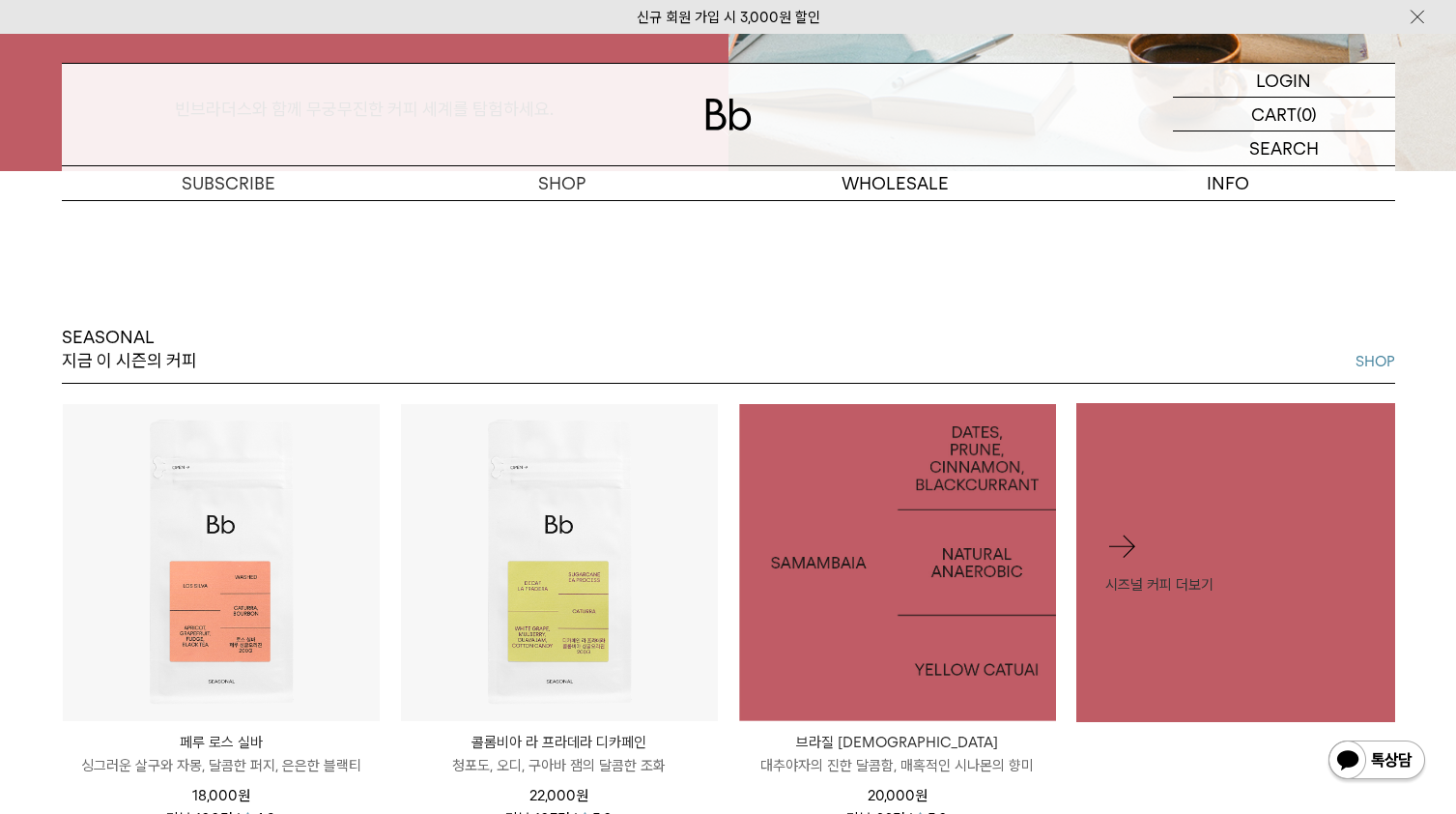
scroll to position [773, 0]
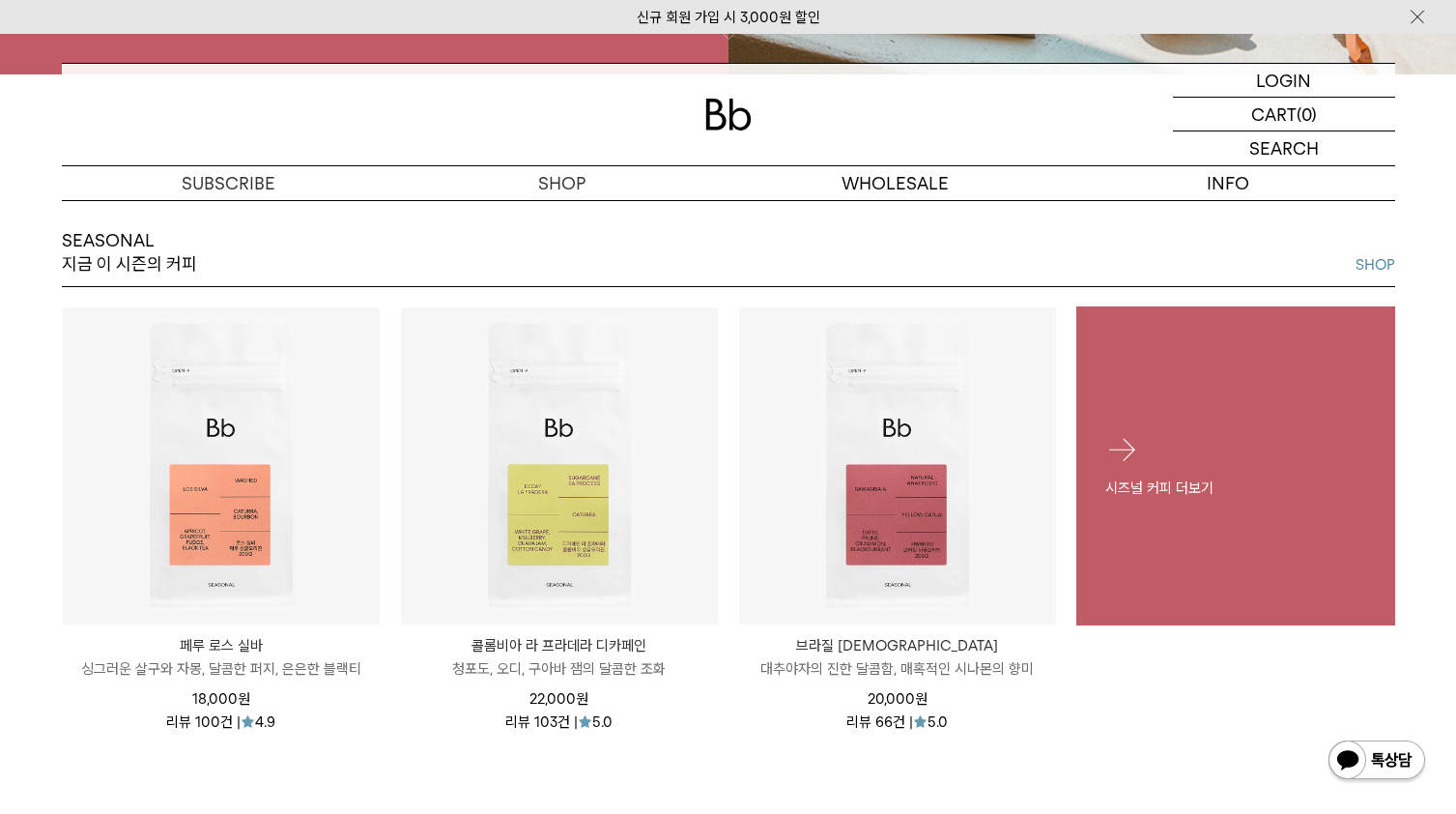
click at [1170, 384] on link "시즈널 커피 더보기" at bounding box center [1236, 466] width 319 height 319
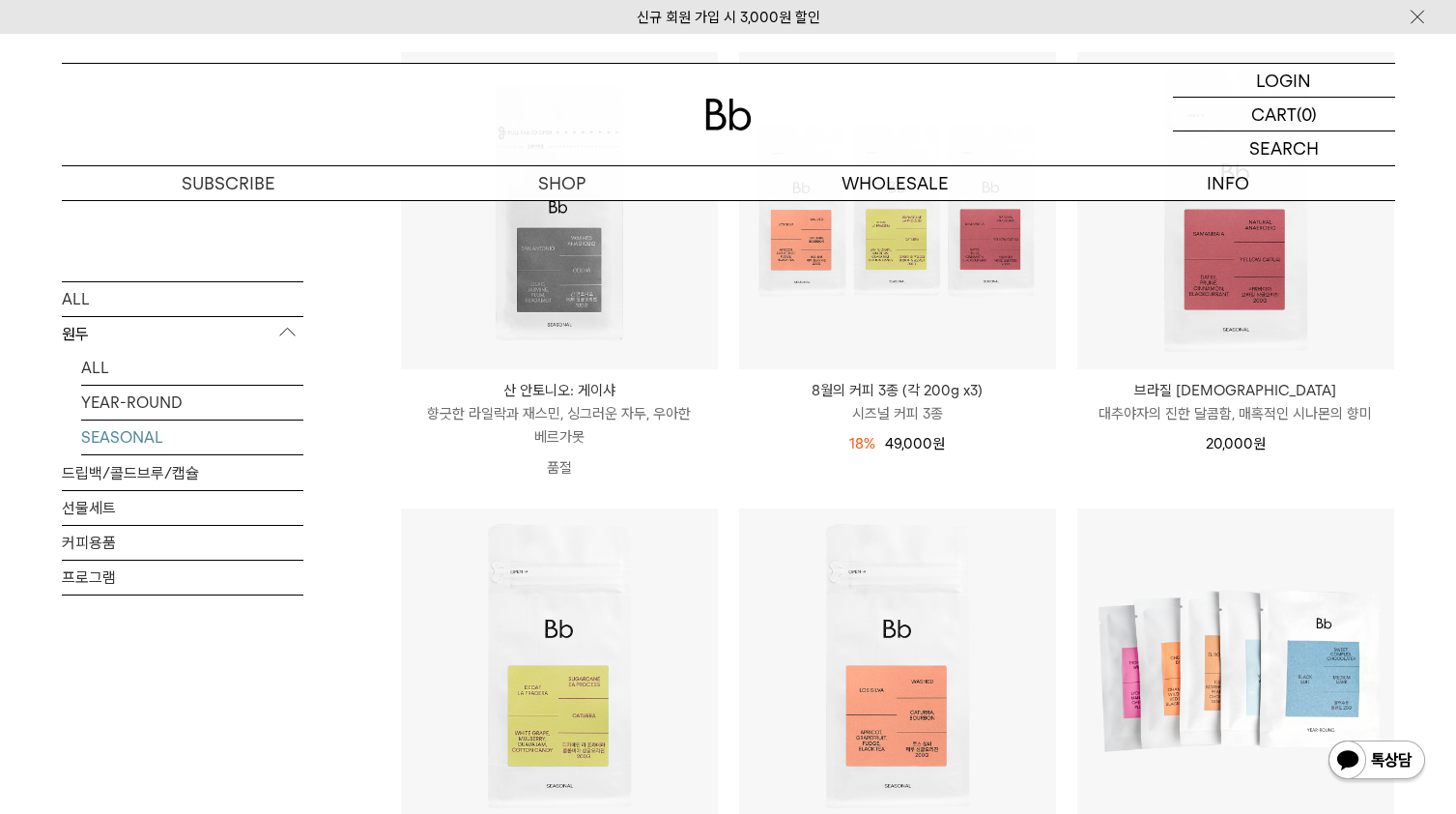
scroll to position [290, 0]
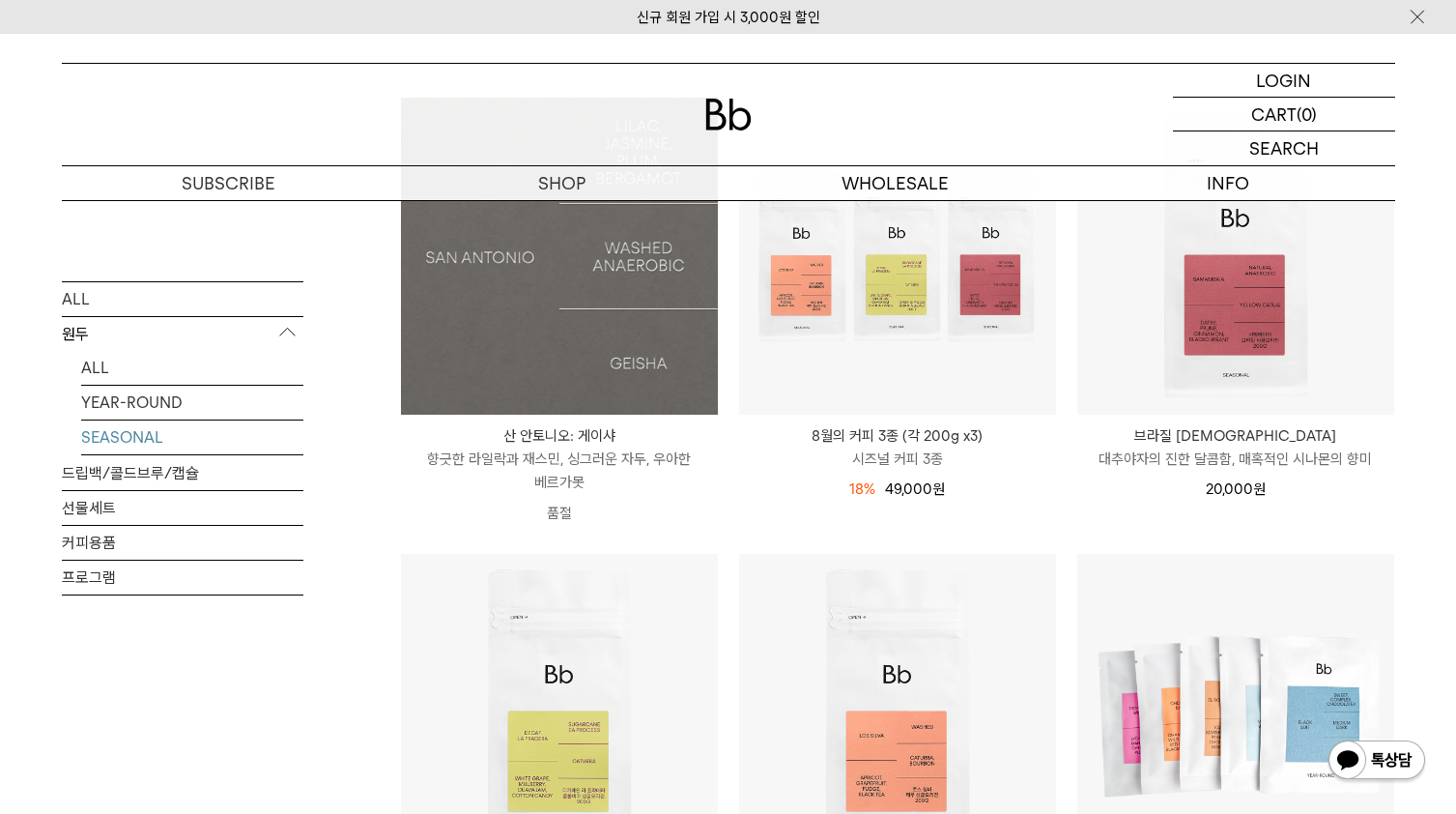
click at [603, 342] on img at bounding box center [559, 256] width 317 height 317
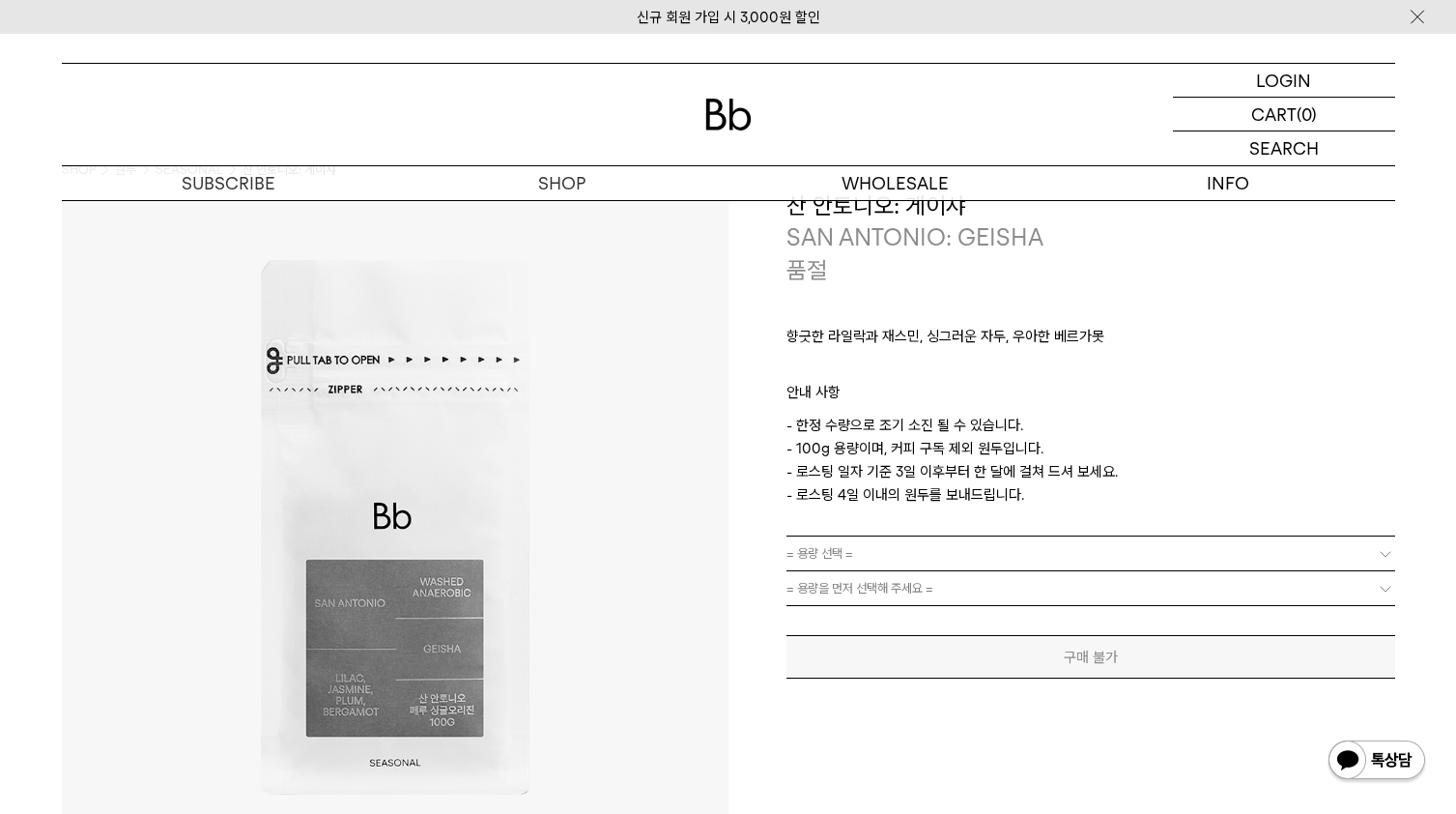
scroll to position [97, 0]
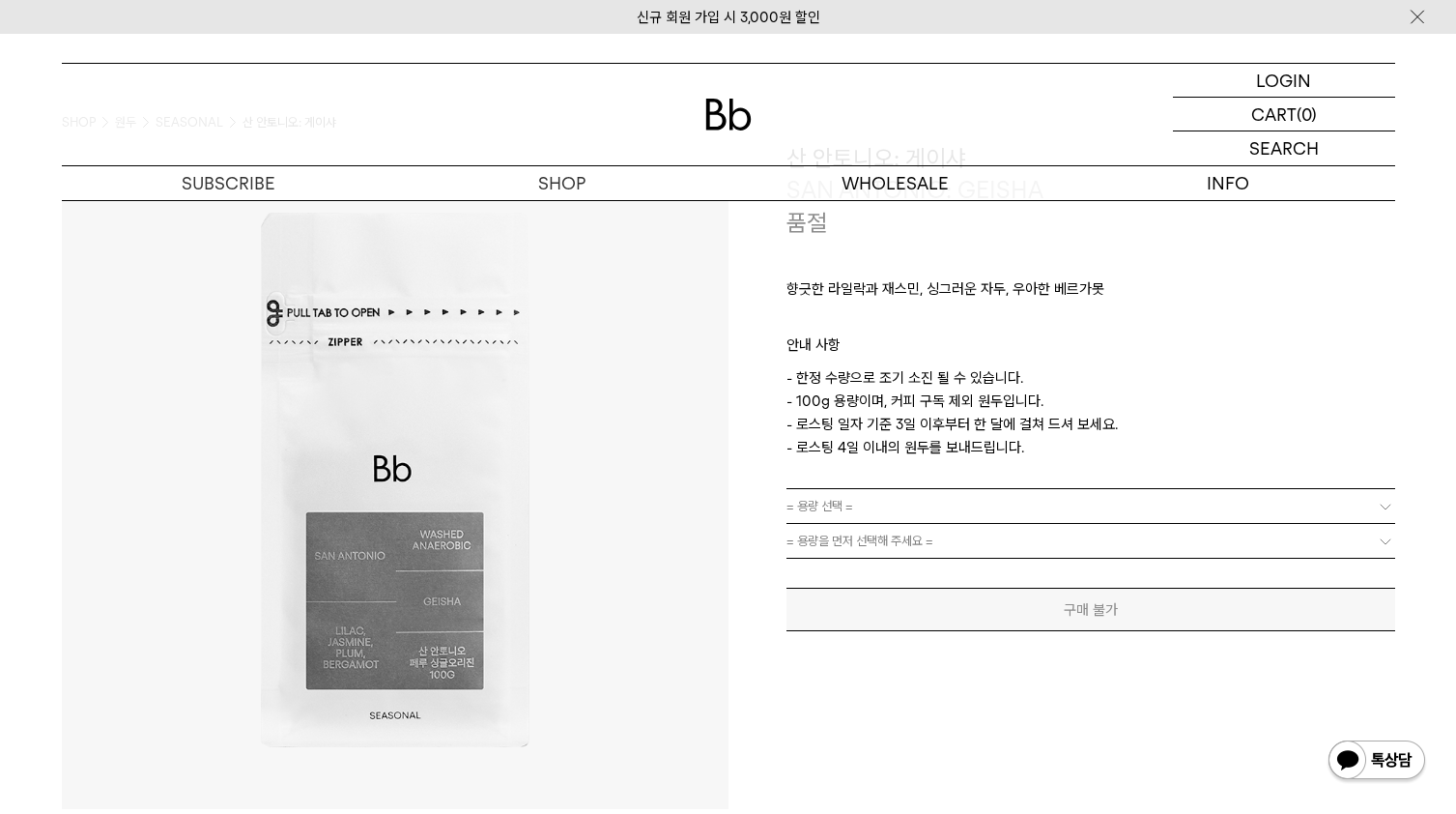
click at [814, 508] on span "= 용량 선택 =" at bounding box center [819, 506] width 67 height 34
click at [817, 505] on span "= 용량 선택 =" at bounding box center [819, 506] width 67 height 34
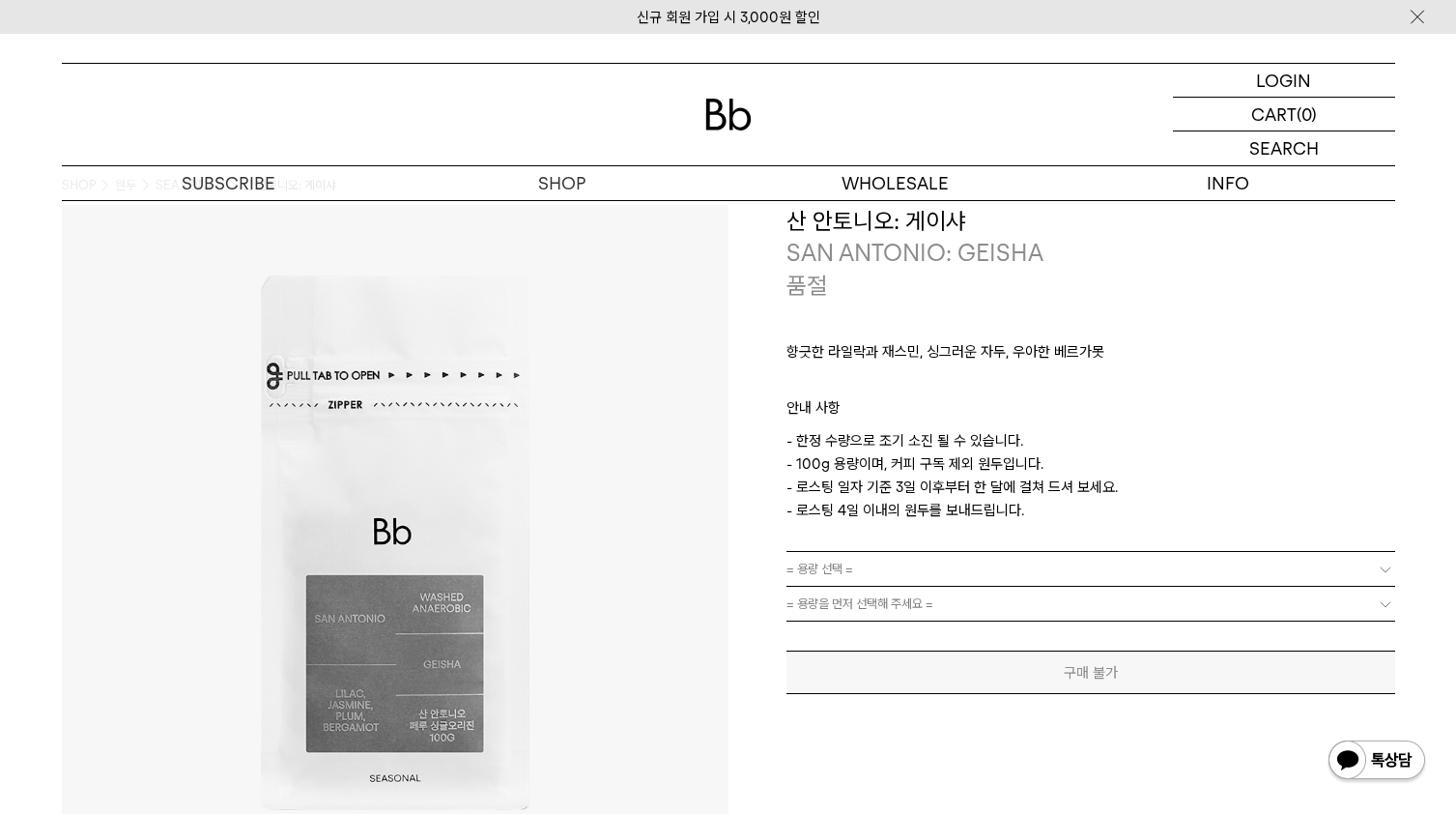
scroll to position [0, 0]
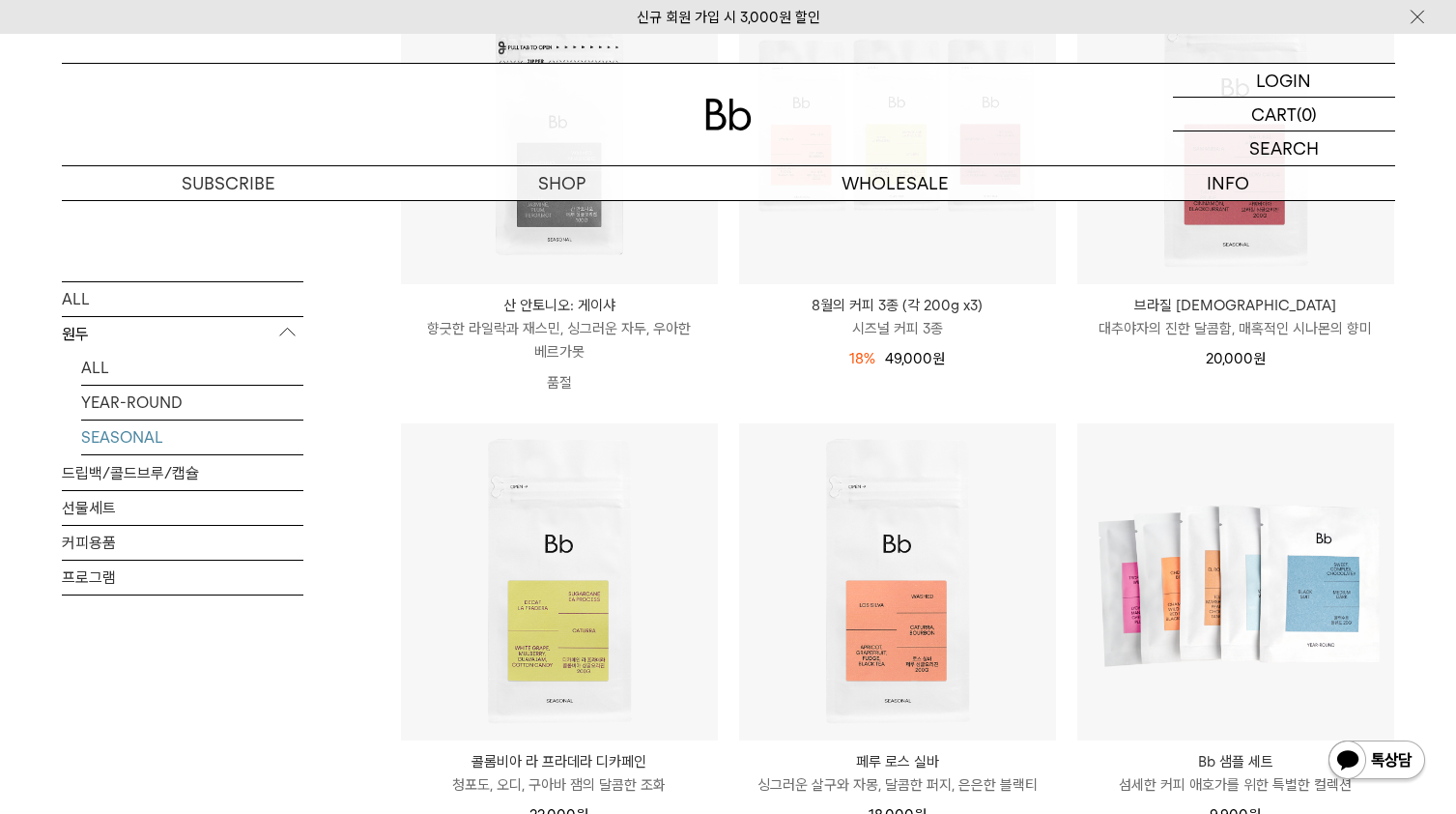
scroll to position [387, 0]
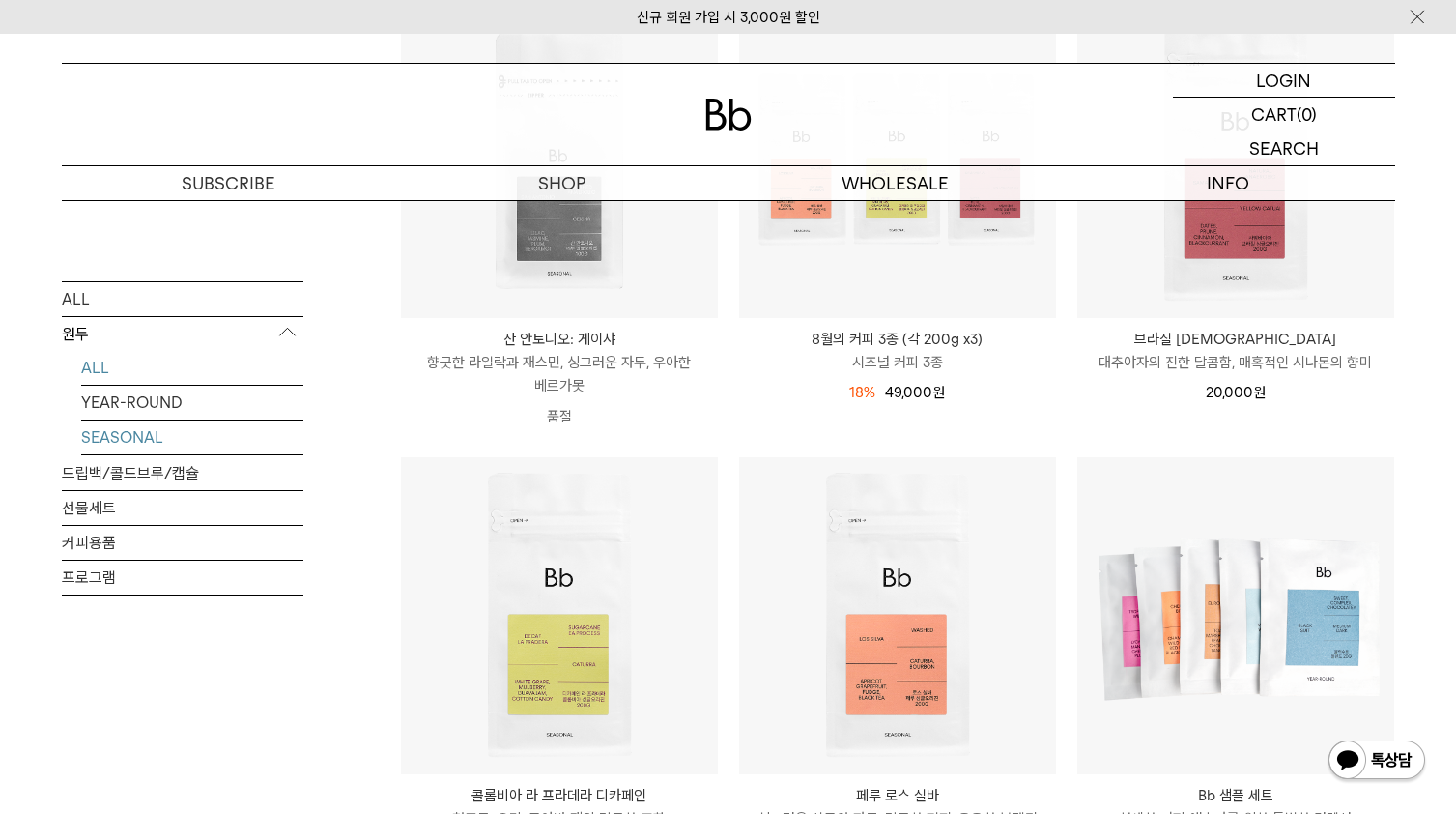
click at [110, 367] on link "ALL" at bounding box center [192, 366] width 222 height 34
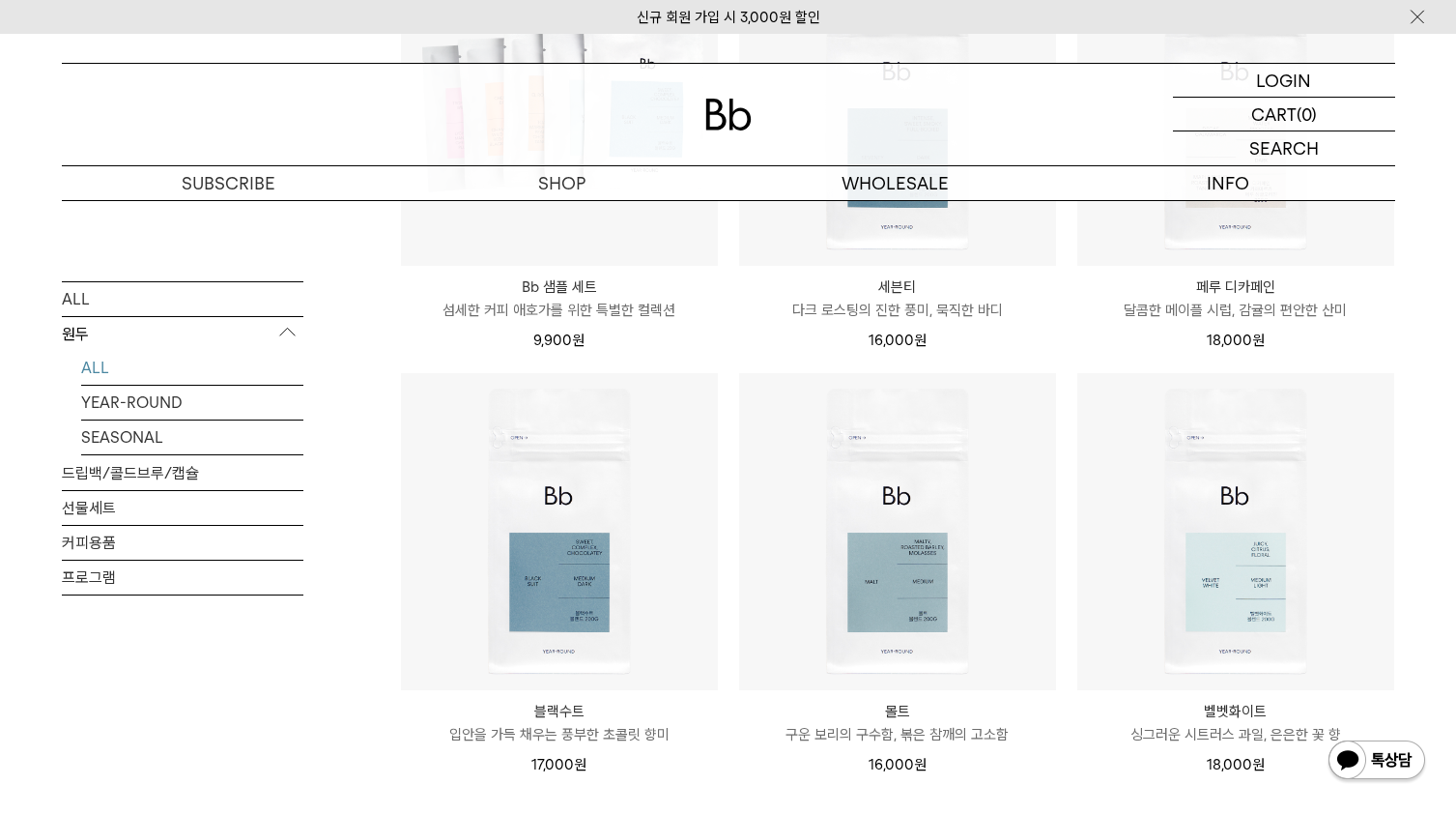
scroll to position [1353, 0]
